Goal: Transaction & Acquisition: Purchase product/service

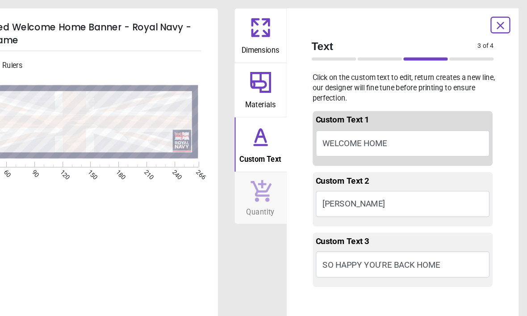
type textarea "**********"
click at [343, 49] on div at bounding box center [362, 50] width 38 height 3
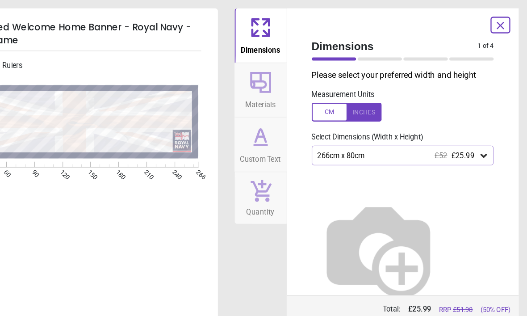
click at [485, 135] on icon at bounding box center [489, 133] width 9 height 9
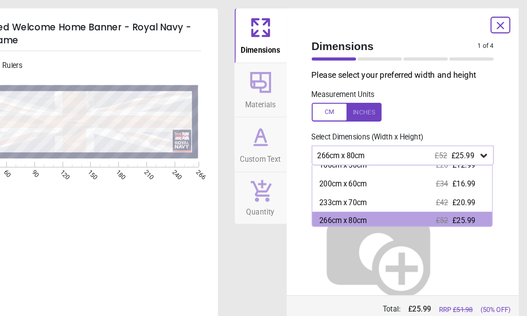
scroll to position [42, 0]
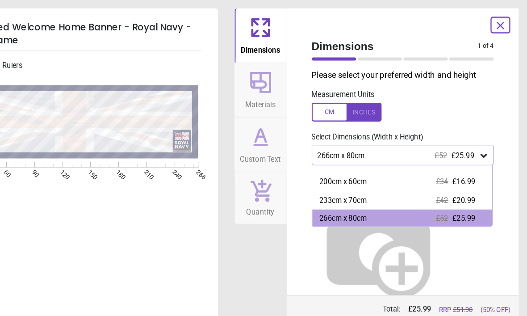
click at [349, 171] on div "233cm x 70cm" at bounding box center [369, 171] width 41 height 9
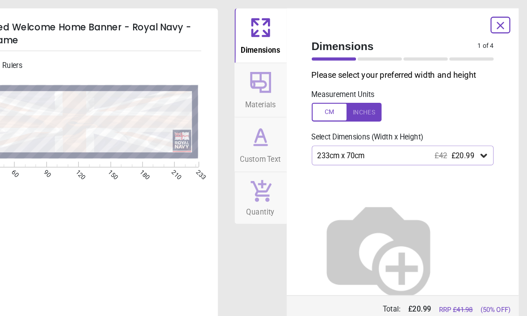
click at [382, 50] on div at bounding box center [401, 50] width 38 height 3
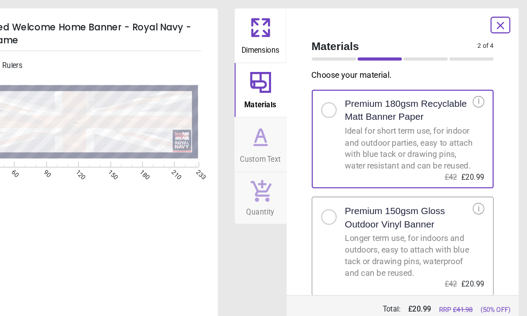
click at [421, 50] on div at bounding box center [440, 50] width 38 height 3
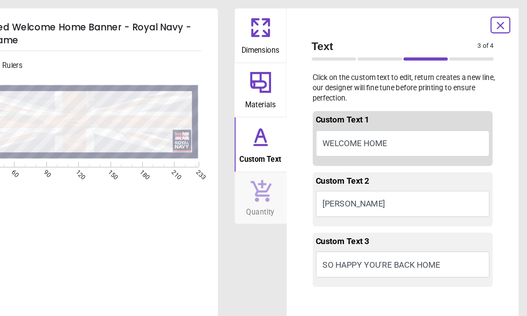
click at [387, 226] on button "SO HAPPY YOU'RE BACK HOME" at bounding box center [420, 226] width 149 height 22
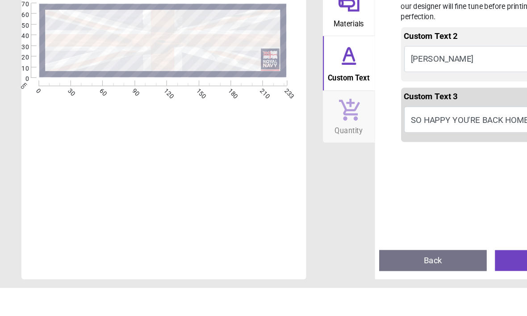
scroll to position [63, 0]
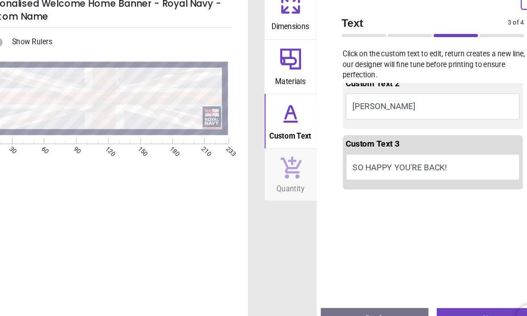
type textarea "**********"
click at [424, 284] on button "Next" at bounding box center [470, 293] width 92 height 18
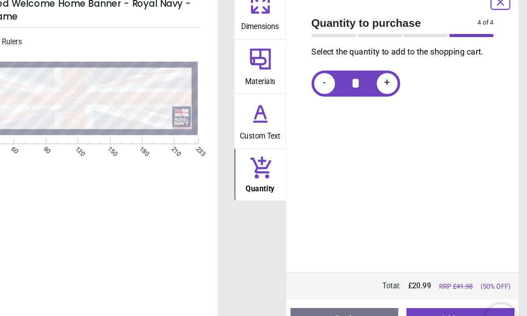
click at [424, 284] on button "Add to cart" at bounding box center [470, 293] width 92 height 18
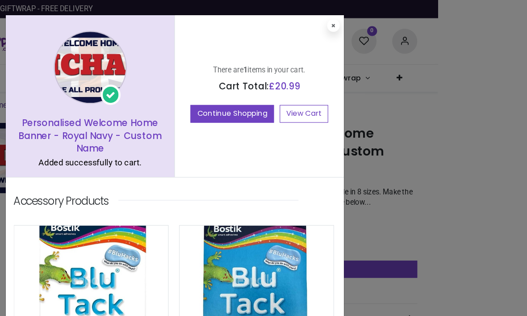
click at [356, 21] on button at bounding box center [361, 22] width 11 height 11
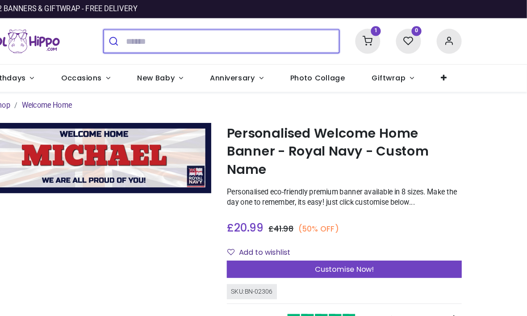
click at [184, 41] on input "search" at bounding box center [275, 35] width 182 height 20
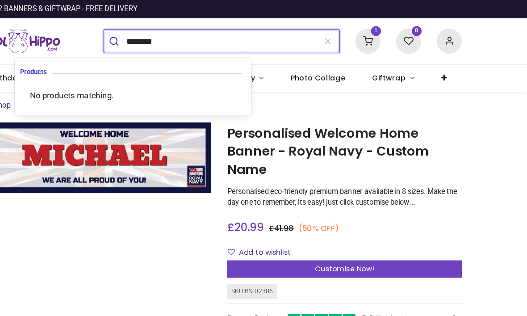
type input "********"
click at [165, 35] on button "submit" at bounding box center [174, 35] width 19 height 20
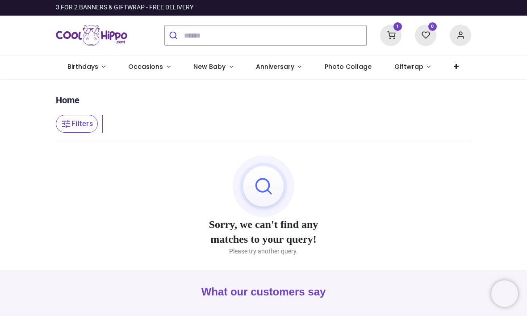
click at [159, 67] on span "Occasions" at bounding box center [145, 66] width 35 height 9
